Goal: Information Seeking & Learning: Learn about a topic

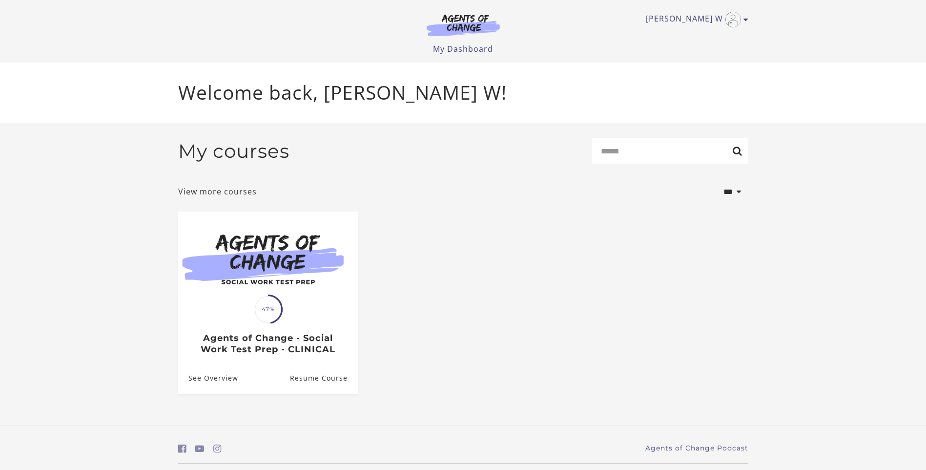
click at [319, 299] on img at bounding box center [268, 259] width 180 height 97
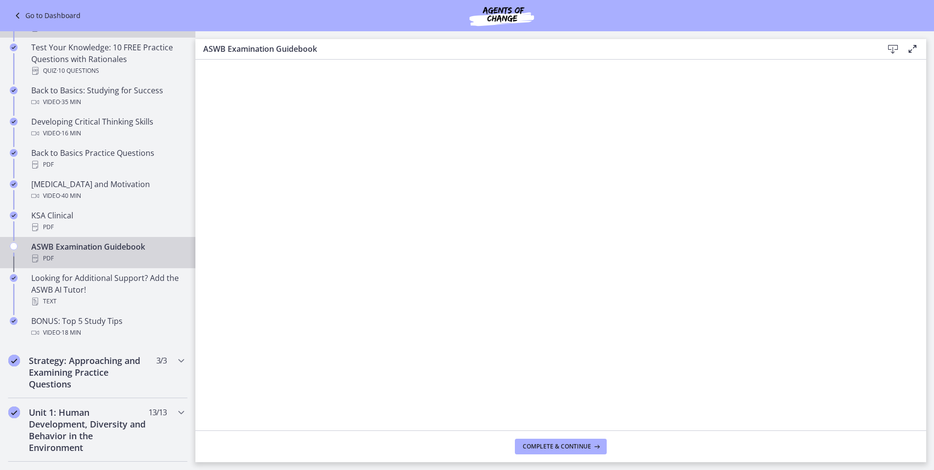
scroll to position [342, 0]
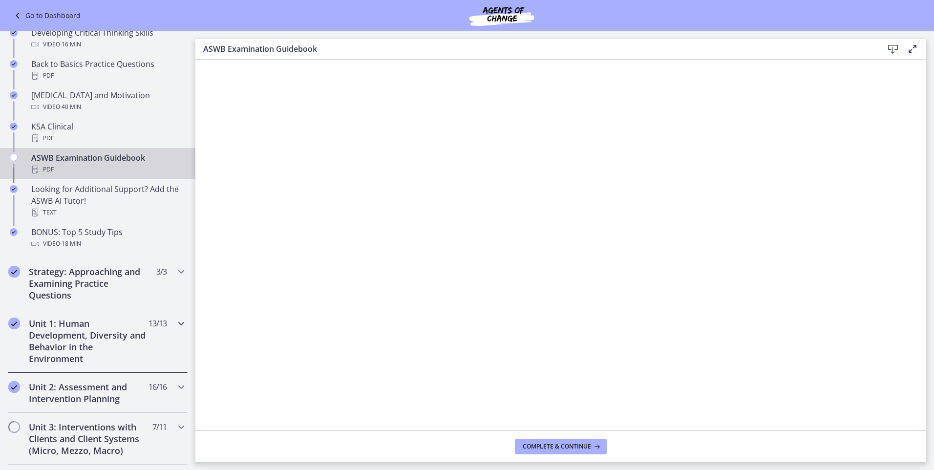
click at [145, 335] on div "Unit 1: Human Development, Diversity and Behavior in the Environment 13 / 13 Co…" at bounding box center [98, 340] width 180 height 63
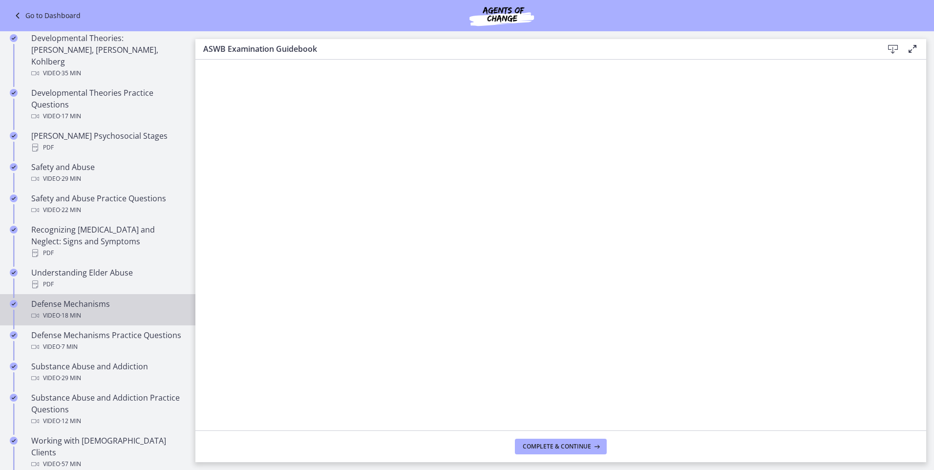
scroll to position [391, 0]
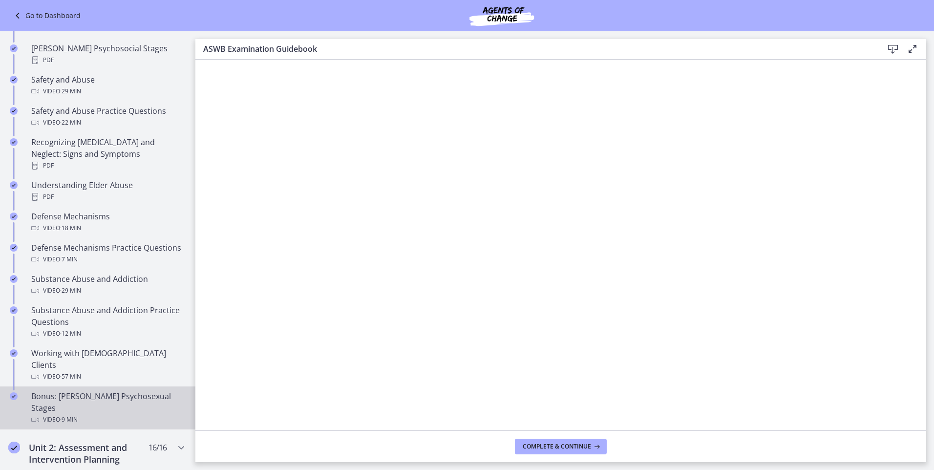
click at [122, 390] on div "Bonus: [PERSON_NAME] Psychosexual Stages Video · 9 min" at bounding box center [107, 407] width 152 height 35
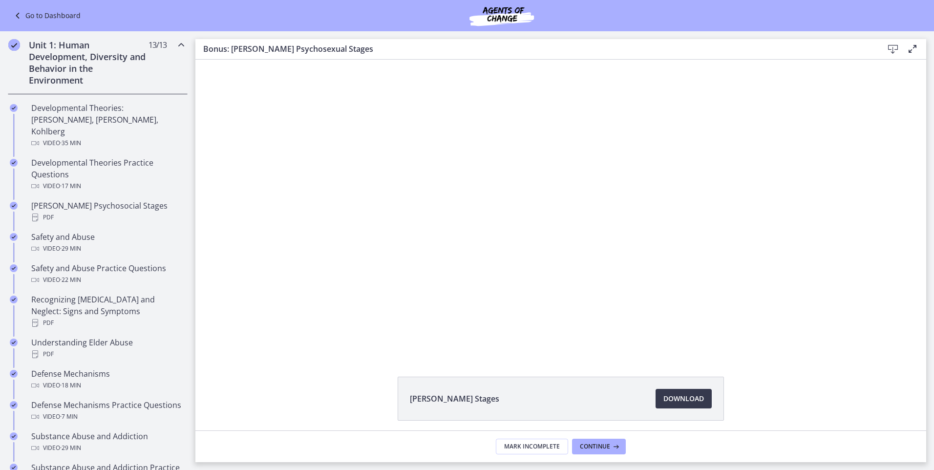
scroll to position [220, 0]
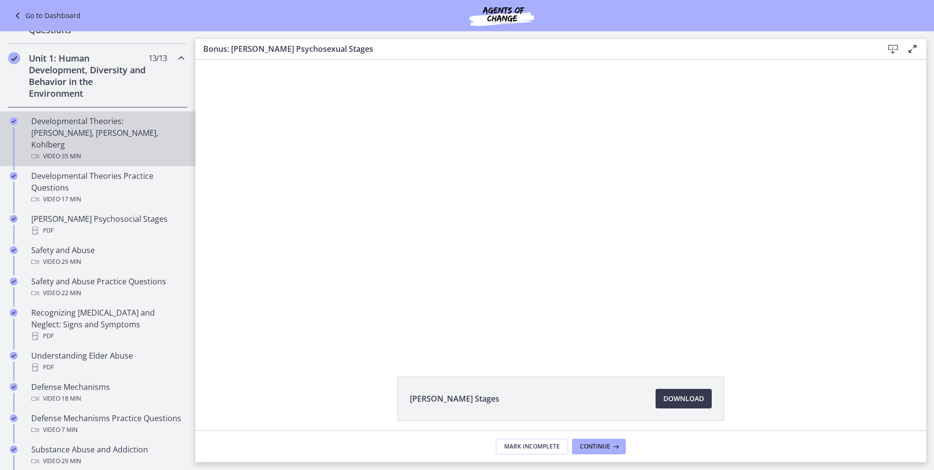
click at [124, 125] on div "Developmental Theories: [PERSON_NAME], [PERSON_NAME], Kohlberg Video · 35 min" at bounding box center [107, 138] width 152 height 47
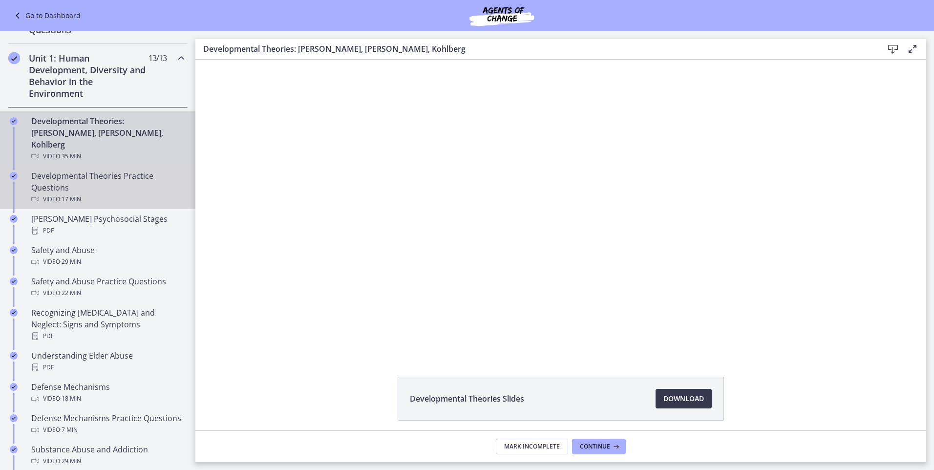
click at [76, 179] on div "Developmental Theories Practice Questions Video · 17 min" at bounding box center [107, 187] width 152 height 35
click at [105, 122] on div "Developmental Theories: [PERSON_NAME], [PERSON_NAME], Kohlberg Video · 35 min" at bounding box center [107, 138] width 152 height 47
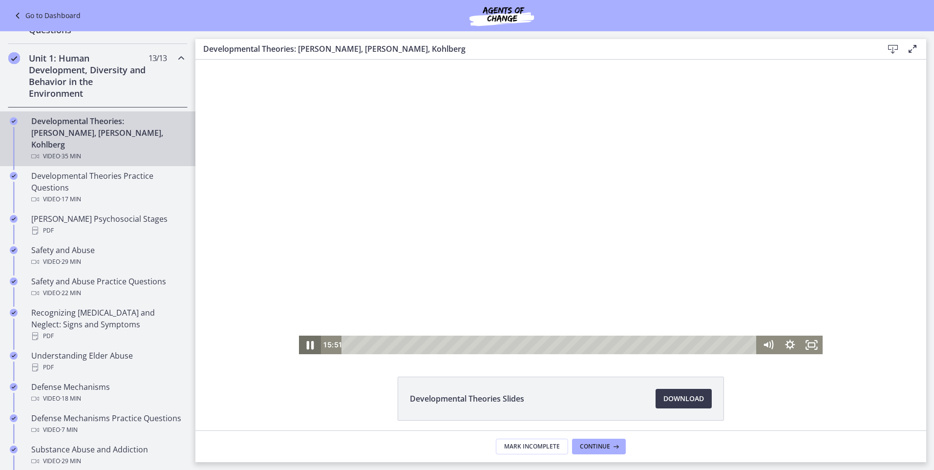
click at [306, 347] on icon "Pause" at bounding box center [310, 345] width 26 height 22
